Goal: Information Seeking & Learning: Find specific fact

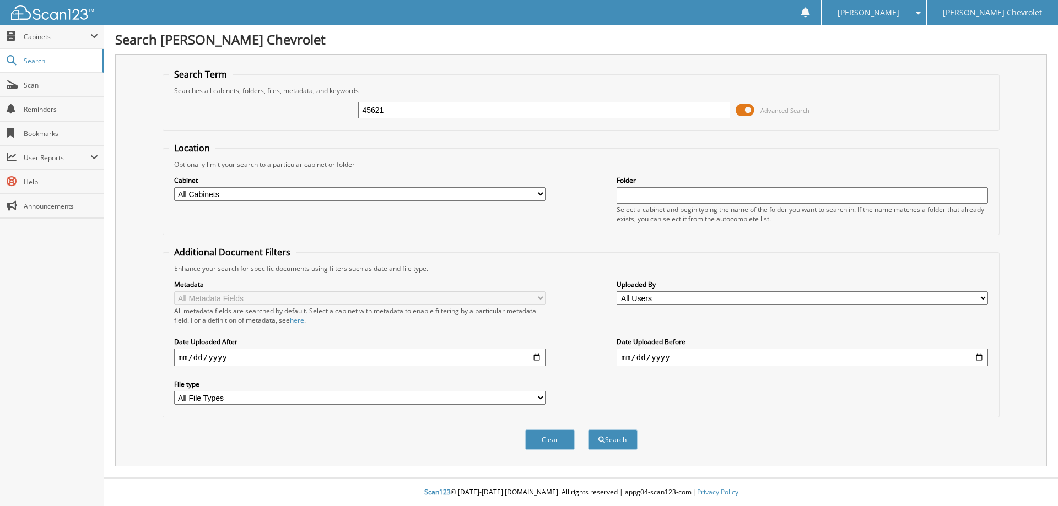
type input "45621"
click at [588, 430] on button "Search" at bounding box center [613, 440] width 50 height 20
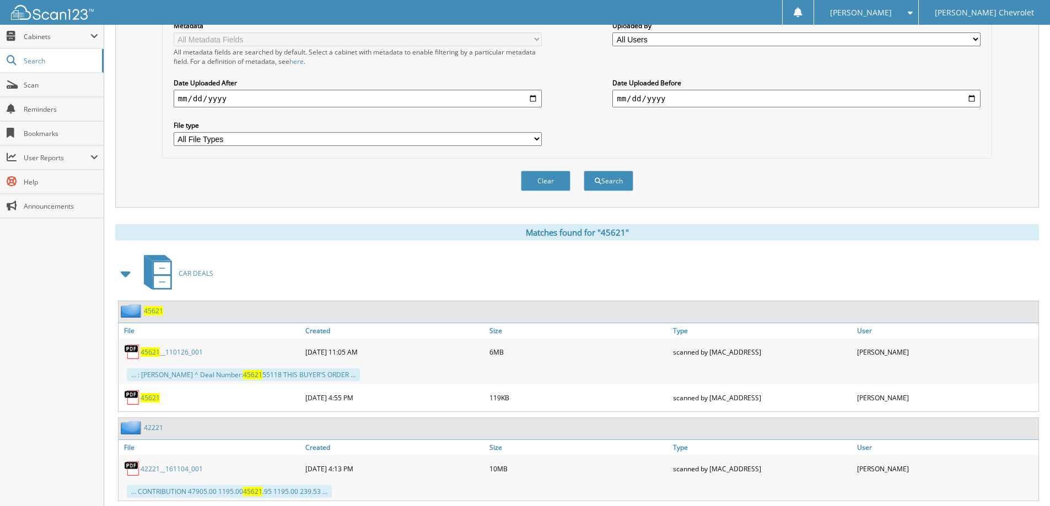
scroll to position [331, 0]
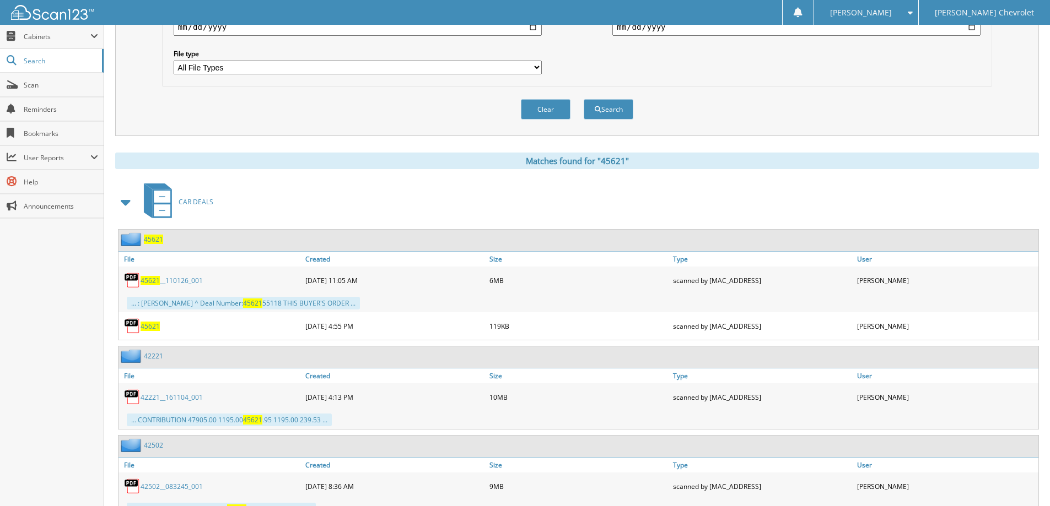
click at [146, 327] on span "45621" at bounding box center [150, 326] width 19 height 9
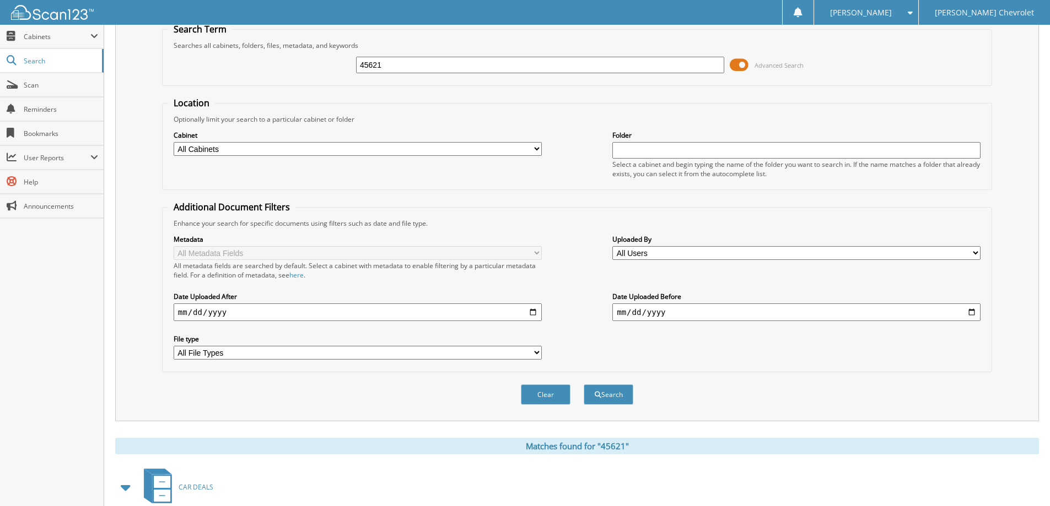
scroll to position [0, 0]
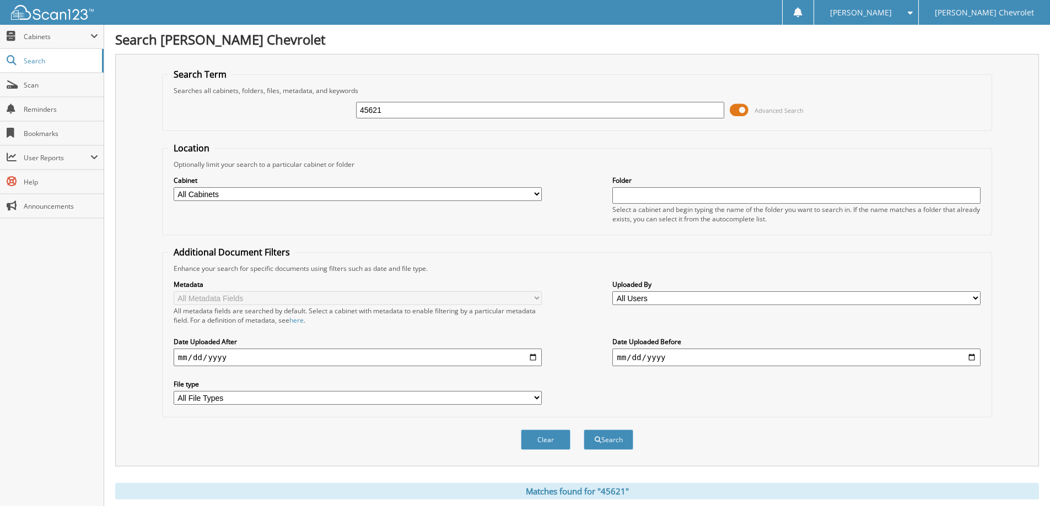
click at [913, 11] on span at bounding box center [907, 13] width 10 height 8
click at [895, 58] on link "Logout" at bounding box center [866, 53] width 104 height 19
